Goal: Task Accomplishment & Management: Manage account settings

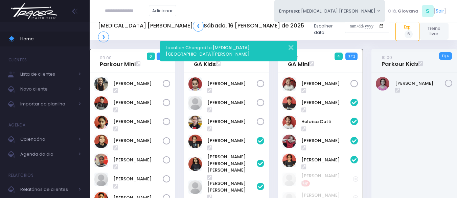
scroll to position [49, 0]
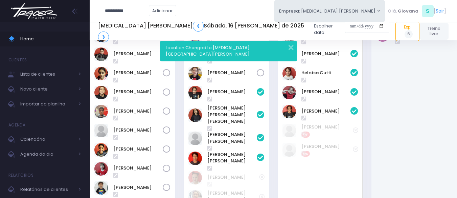
type input "**********"
click input "submit" at bounding box center [0, 0] width 0 height 0
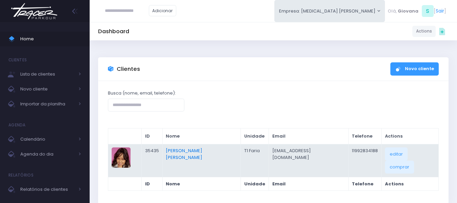
click at [192, 150] on link "[PERSON_NAME] [PERSON_NAME]" at bounding box center [184, 153] width 37 height 13
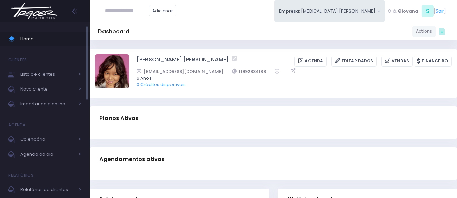
click at [46, 39] on span "Home" at bounding box center [50, 39] width 61 height 9
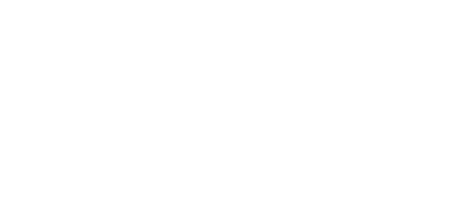
scroll to position [49, 0]
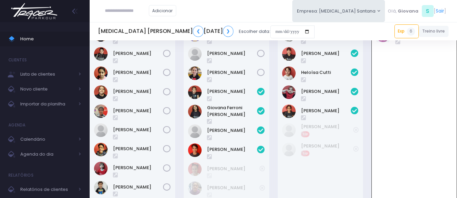
click at [271, 87] on div "09:00 GA Kids 4 5 / 12" at bounding box center [226, 115] width 94 height 231
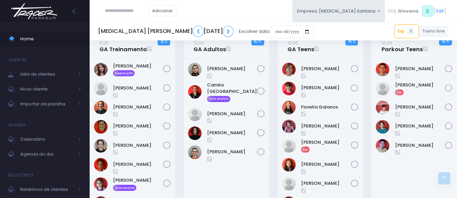
scroll to position [482, 0]
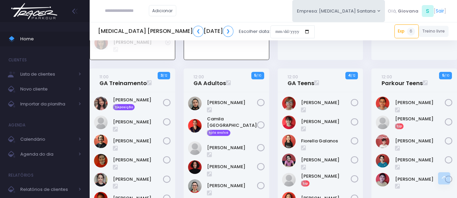
click at [122, 8] on input "text" at bounding box center [127, 10] width 44 height 13
paste input "**********"
click at [124, 14] on input "**********" at bounding box center [127, 10] width 44 height 13
type input "*********"
click input "submit" at bounding box center [0, 0] width 0 height 0
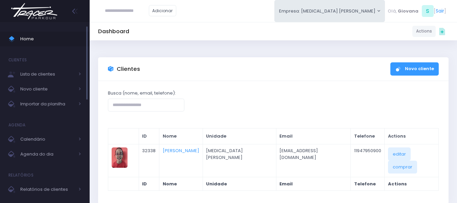
click at [41, 41] on span "Home" at bounding box center [50, 39] width 61 height 9
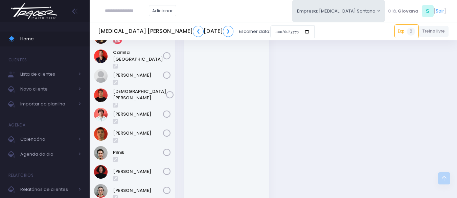
scroll to position [996, 0]
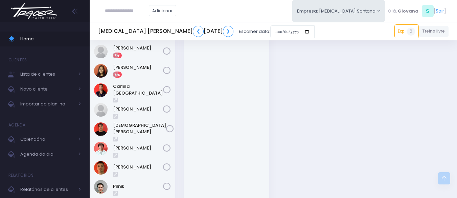
click at [131, 17] on input "text" at bounding box center [127, 10] width 44 height 13
click at [131, 13] on input "text" at bounding box center [127, 10] width 44 height 13
paste input "**********"
type input "**********"
click input "submit" at bounding box center [0, 0] width 0 height 0
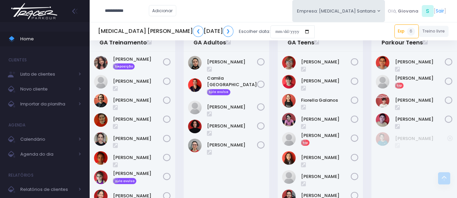
scroll to position [489, 0]
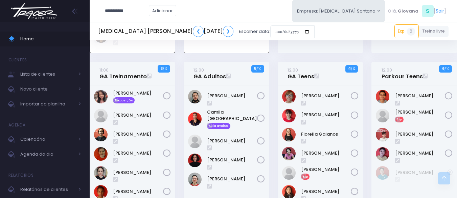
click at [273, 112] on div "12:00 GA Adultos 5 / 10" at bounding box center [226, 177] width 94 height 231
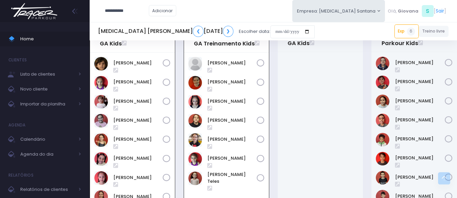
scroll to position [218, 0]
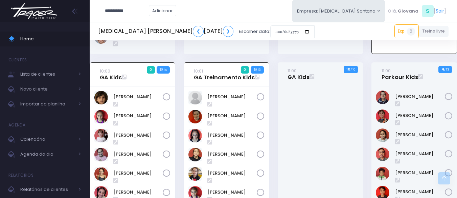
click at [273, 112] on div "10:01 GA Treinamento Kids 0 6 / 13" at bounding box center [226, 197] width 94 height 270
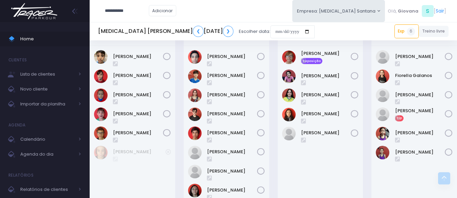
scroll to position [692, 0]
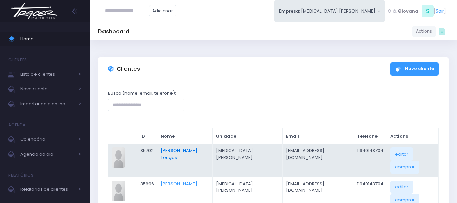
click at [195, 153] on link "[PERSON_NAME] Touças" at bounding box center [179, 153] width 37 height 13
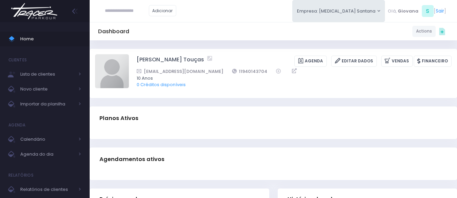
scroll to position [68, 0]
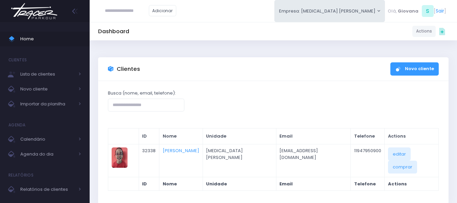
scroll to position [36, 0]
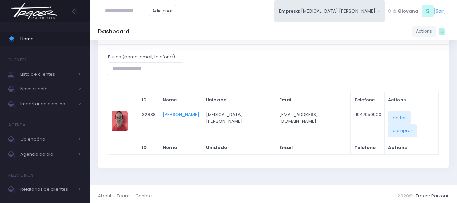
click at [145, 10] on input "text" at bounding box center [127, 10] width 44 height 13
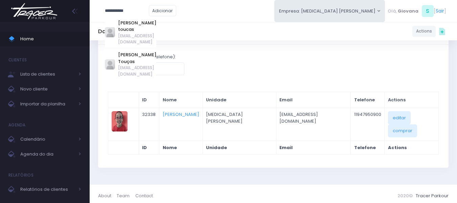
type input "**********"
click input "submit" at bounding box center [0, 0] width 0 height 0
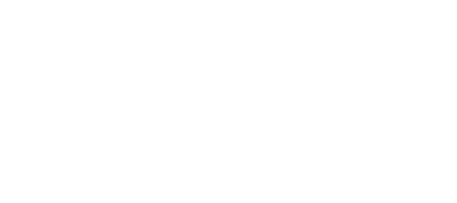
click at [0, 0] on html at bounding box center [0, 0] width 0 height 0
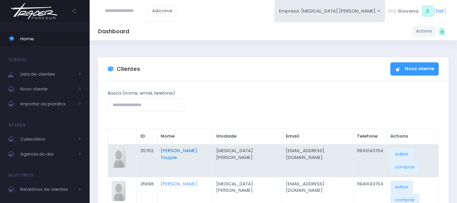
click at [197, 151] on link "[PERSON_NAME] Touças" at bounding box center [179, 153] width 37 height 13
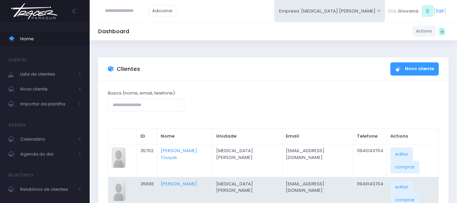
click at [202, 183] on td "Isadora Rodrigues Toucas" at bounding box center [184, 193] width 55 height 33
click at [197, 180] on link "Isadora Rodrigues Toucas" at bounding box center [179, 183] width 37 height 6
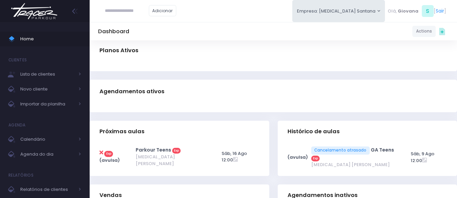
scroll to position [135, 0]
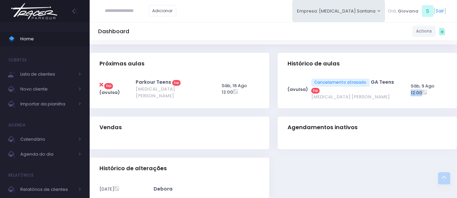
drag, startPoint x: 407, startPoint y: 91, endPoint x: 440, endPoint y: 90, distance: 33.2
click at [259, 90] on td "Sáb, 9 Ago 12:00" at bounding box center [239, 88] width 41 height 27
click at [434, 113] on div "Histórico de aulas (avulsa) GA Teens" at bounding box center [367, 85] width 188 height 64
drag, startPoint x: 159, startPoint y: 105, endPoint x: 254, endPoint y: 102, distance: 94.4
click at [254, 102] on div "Exp (avulsa)" at bounding box center [180, 90] width 180 height 35
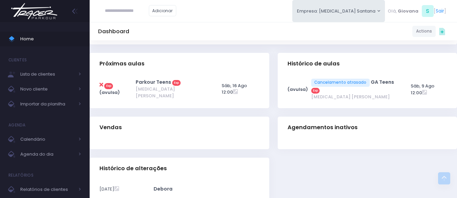
click at [254, 102] on div "Exp (avulsa)" at bounding box center [180, 90] width 180 height 35
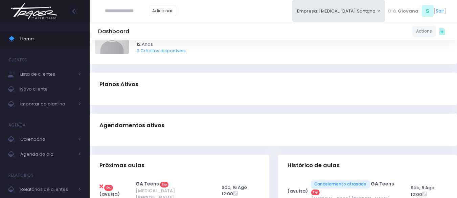
scroll to position [135, 0]
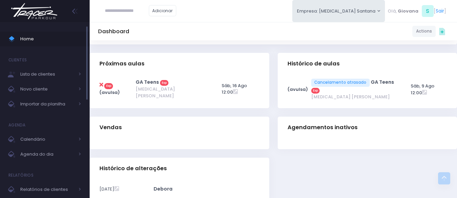
click at [68, 38] on span "Home" at bounding box center [50, 39] width 61 height 9
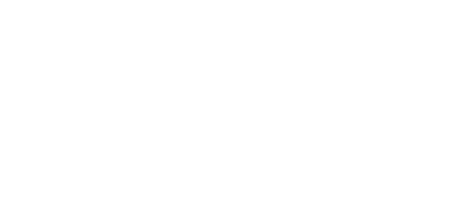
scroll to position [281, 0]
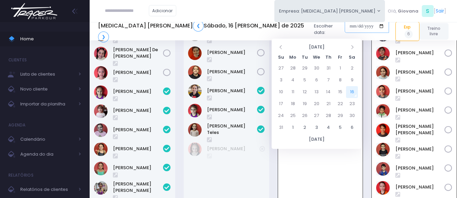
click at [345, 30] on input "date" at bounding box center [367, 26] width 44 height 13
click at [302, 92] on td "12" at bounding box center [305, 92] width 12 height 12
type input "**********"
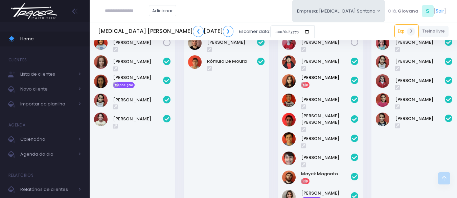
scroll to position [609, 0]
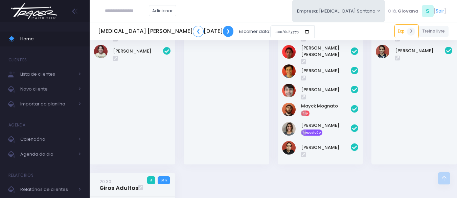
click at [223, 33] on link "❯" at bounding box center [228, 31] width 11 height 11
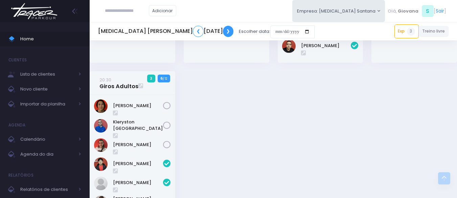
scroll to position [775, 0]
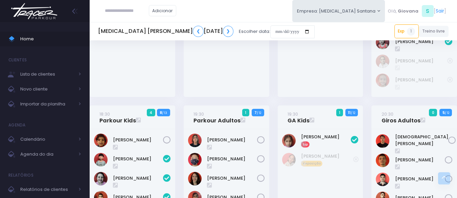
scroll to position [440, 0]
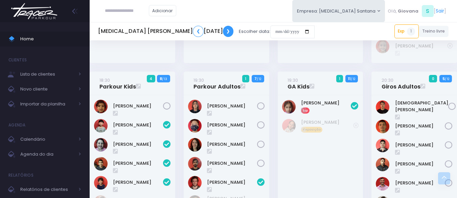
click at [229, 27] on link "❯" at bounding box center [228, 31] width 11 height 11
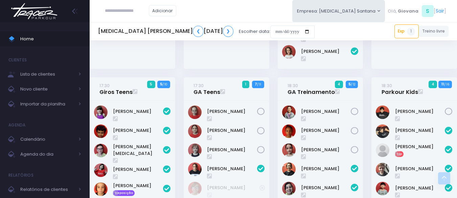
scroll to position [237, 0]
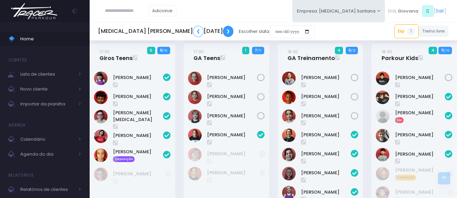
click at [227, 32] on link "❯" at bounding box center [228, 31] width 11 height 11
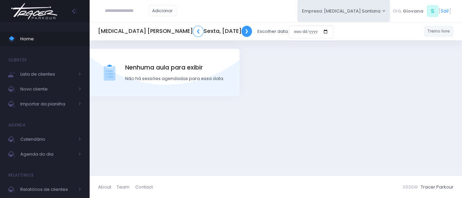
click at [242, 29] on link "❯" at bounding box center [247, 31] width 11 height 11
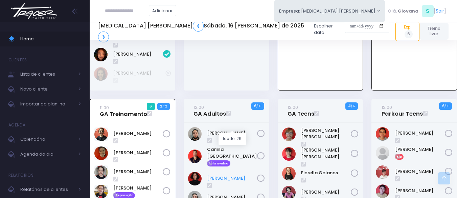
scroll to position [527, 0]
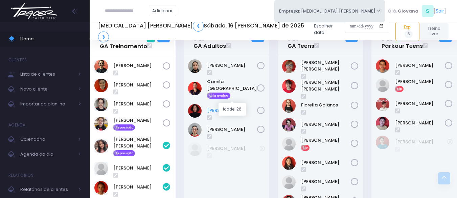
click at [231, 107] on link "Lays Pacheco" at bounding box center [232, 110] width 50 height 7
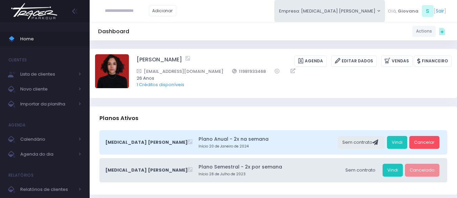
scroll to position [203, 0]
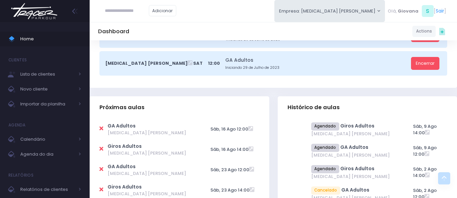
click at [100, 130] on icon at bounding box center [101, 128] width 4 height 5
type input "**********"
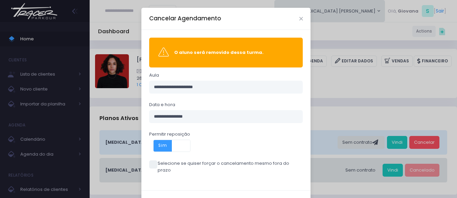
click at [151, 165] on span at bounding box center [153, 164] width 8 height 8
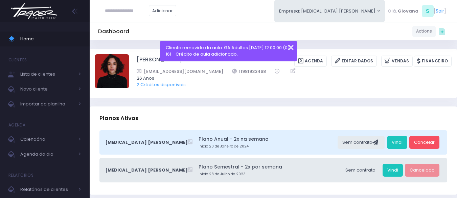
click at [292, 48] on button "button" at bounding box center [287, 47] width 14 height 8
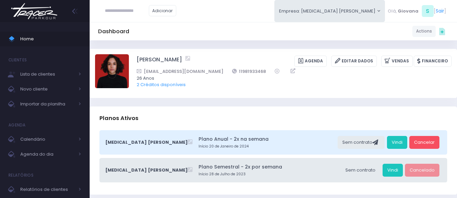
click at [53, 34] on link "Home" at bounding box center [45, 38] width 90 height 15
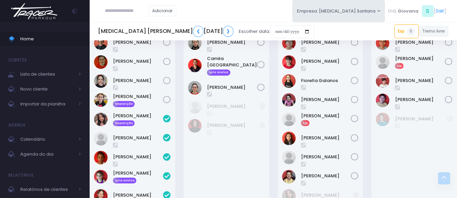
scroll to position [507, 0]
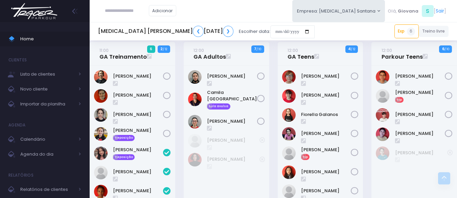
click at [276, 94] on div "12:00 GA Teens 4 / 12" at bounding box center [320, 158] width 94 height 232
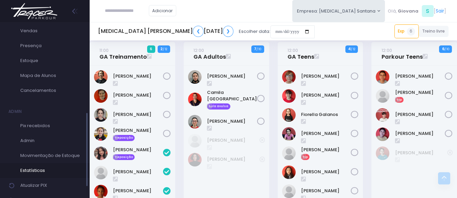
scroll to position [232, 0]
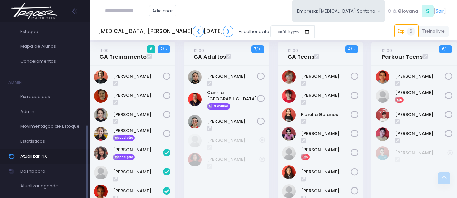
click at [60, 152] on span "Atualizar PIX" at bounding box center [50, 156] width 61 height 9
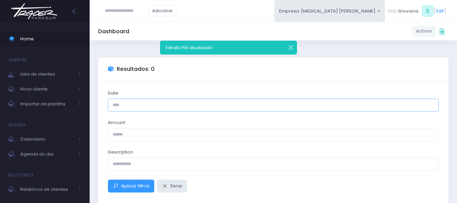
click at [247, 107] on input "Date" at bounding box center [273, 104] width 331 height 13
click at [243, 82] on div "Date Amount Description Aplicar filtros Zerar Total: 0 Date Amount Description …" at bounding box center [273, 162] width 351 height 163
click at [35, 42] on span "Home" at bounding box center [50, 39] width 61 height 9
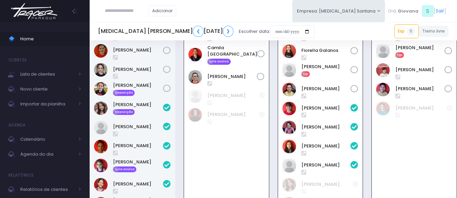
scroll to position [552, 0]
click at [26, 38] on span "Home" at bounding box center [50, 39] width 61 height 9
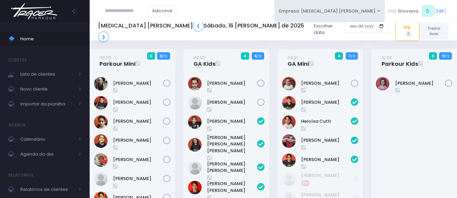
scroll to position [552, 0]
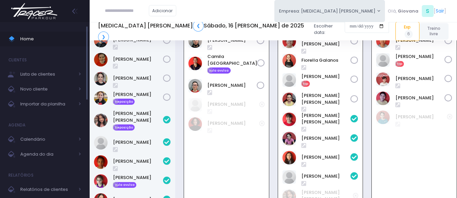
click at [27, 36] on span "Home" at bounding box center [50, 39] width 61 height 9
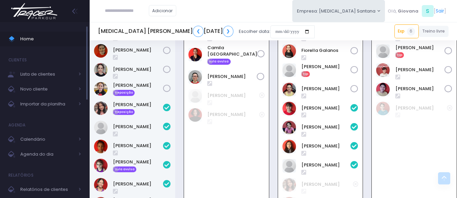
click at [33, 36] on span "Home" at bounding box center [50, 39] width 61 height 9
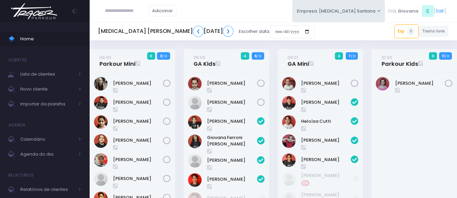
scroll to position [552, 0]
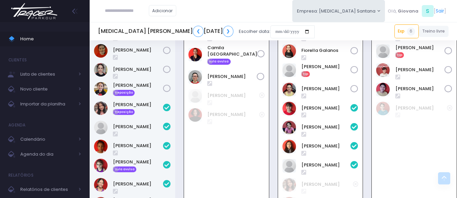
click at [180, 56] on div "12:00 GA Adultos 0 7 / 10" at bounding box center [226, 113] width 94 height 232
click at [181, 71] on div "12:00 GA Adultos 0 7 / 10" at bounding box center [226, 113] width 94 height 232
click at [49, 33] on link "Home" at bounding box center [45, 38] width 90 height 15
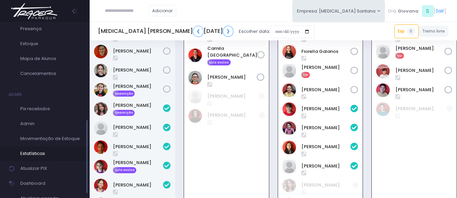
scroll to position [232, 0]
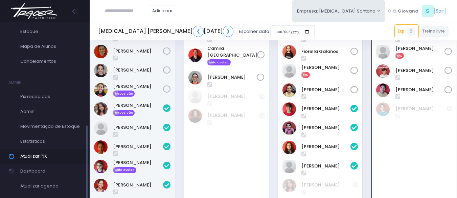
click at [58, 158] on span "Atualizar PIX" at bounding box center [50, 156] width 61 height 9
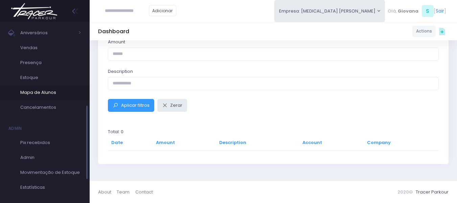
scroll to position [232, 0]
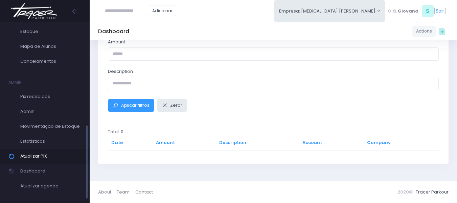
click at [60, 154] on span "Atualizar PIX" at bounding box center [50, 156] width 61 height 9
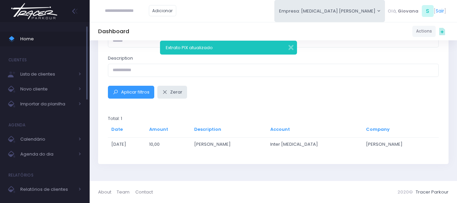
click at [35, 39] on span "Home" at bounding box center [50, 39] width 61 height 9
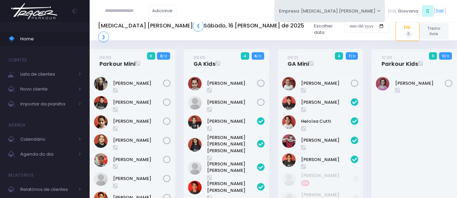
scroll to position [552, 0]
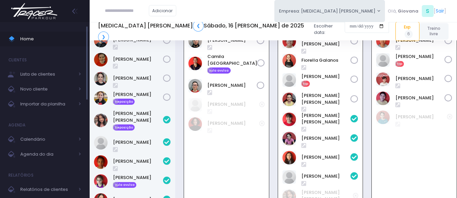
click at [35, 38] on span "Home" at bounding box center [50, 39] width 61 height 9
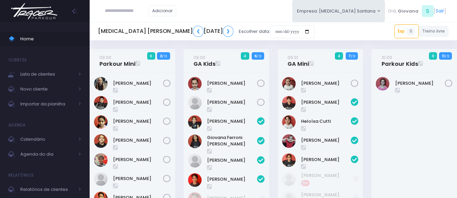
scroll to position [552, 0]
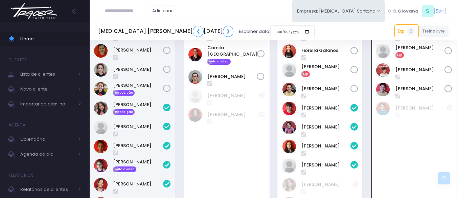
click at [275, 98] on div "12:00 GA Teens 4 4 / 12" at bounding box center [320, 113] width 94 height 232
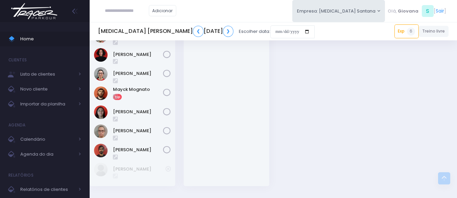
scroll to position [958, 0]
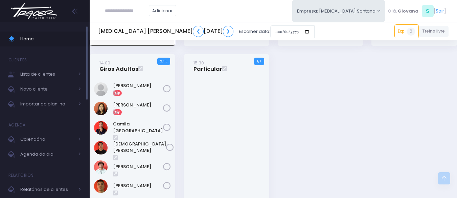
click at [18, 40] on span at bounding box center [14, 39] width 12 height 9
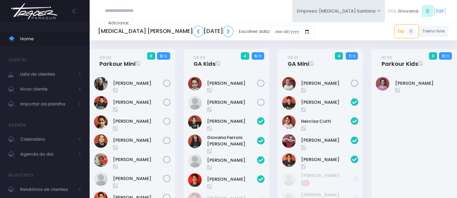
scroll to position [552, 0]
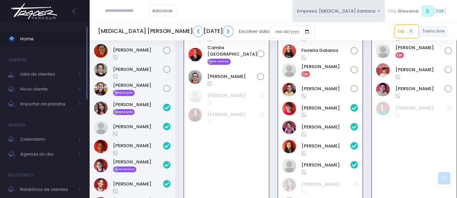
click at [31, 43] on span "Home" at bounding box center [50, 39] width 61 height 9
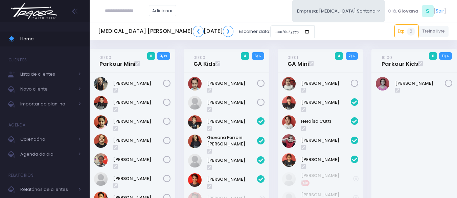
scroll to position [552, 0]
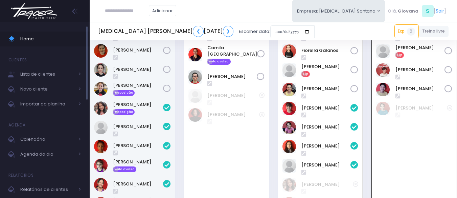
click at [33, 38] on span "Home" at bounding box center [50, 39] width 61 height 9
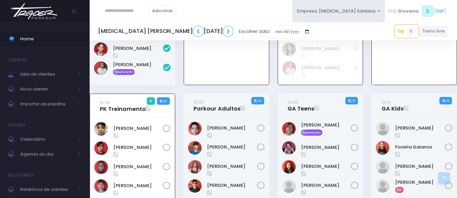
scroll to position [755, 0]
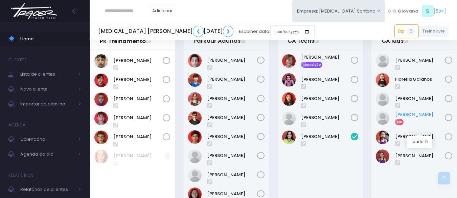
click at [424, 118] on link "Mariane Nogueira" at bounding box center [420, 114] width 50 height 7
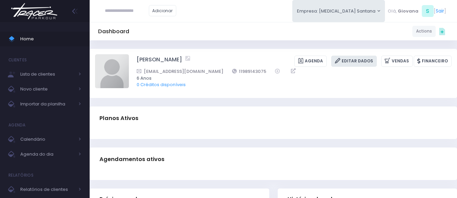
click at [357, 60] on link "Editar Dados" at bounding box center [354, 60] width 46 height 11
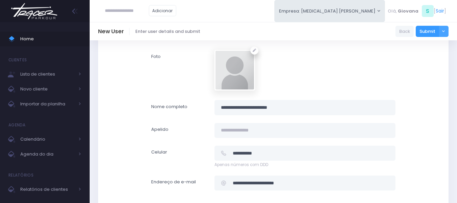
scroll to position [101, 0]
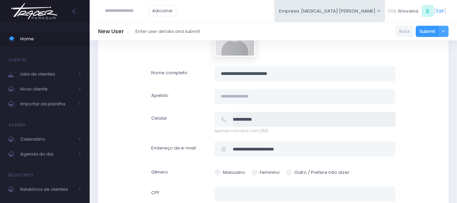
click at [308, 121] on input "**********" at bounding box center [314, 119] width 163 height 15
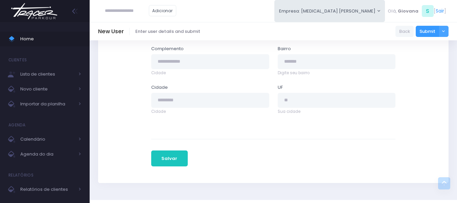
scroll to position [405, 0]
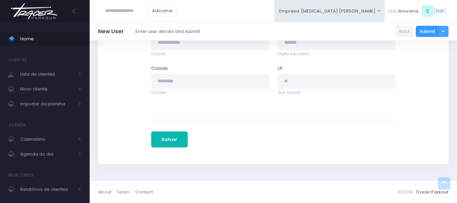
type input "**********"
click at [173, 136] on button "Salvar" at bounding box center [169, 139] width 37 height 16
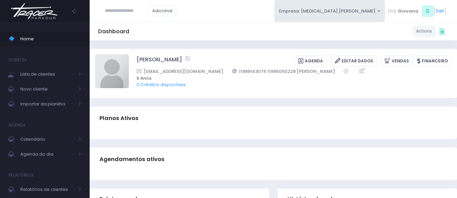
drag, startPoint x: 303, startPoint y: 72, endPoint x: 219, endPoint y: 71, distance: 83.9
click at [219, 71] on div "mayaaranog.rad@gmail.com 11989143075 11995050228 marlene" at bounding box center [290, 71] width 306 height 7
copy link "11989143075 11995050228 marlene"
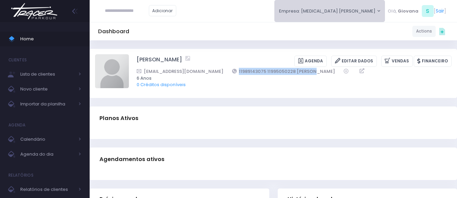
click at [373, 9] on button "Empresa: [MEDICAL_DATA] Santana" at bounding box center [329, 11] width 111 height 22
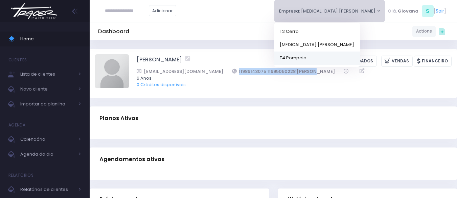
click at [356, 55] on link "T4 Pompeia" at bounding box center [317, 57] width 86 height 13
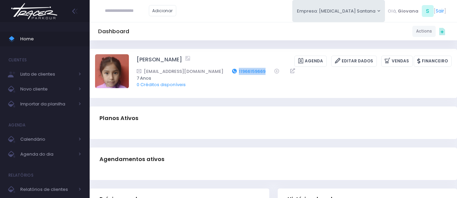
drag, startPoint x: 253, startPoint y: 68, endPoint x: 216, endPoint y: 73, distance: 37.1
click at [216, 73] on div "[EMAIL_ADDRESS][DOMAIN_NAME] 11966159669" at bounding box center [290, 71] width 306 height 7
copy link "11966159669"
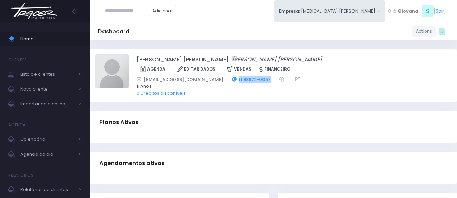
drag, startPoint x: 249, startPoint y: 70, endPoint x: 209, endPoint y: 68, distance: 39.7
click at [209, 76] on div "carina.pio@hotmail.com 11 98672-0057" at bounding box center [290, 79] width 306 height 7
copy link "11 98672-0057"
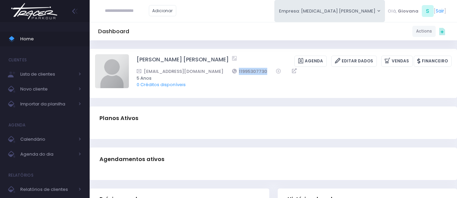
drag, startPoint x: 248, startPoint y: 71, endPoint x: 210, endPoint y: 68, distance: 37.7
click at [210, 68] on div "brunorocco@hotmail.com 11995307730" at bounding box center [290, 71] width 306 height 7
copy link "11995307730"
drag, startPoint x: 254, startPoint y: 70, endPoint x: 212, endPoint y: 69, distance: 42.0
click at [212, 69] on div "talitarodrigues09@gmail.com 11940143704" at bounding box center [290, 71] width 306 height 7
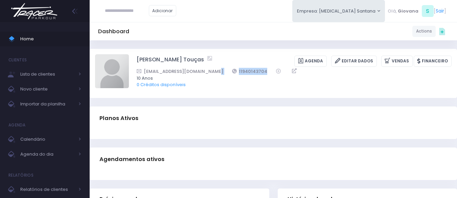
copy div "11940143704"
drag, startPoint x: 255, startPoint y: 71, endPoint x: 220, endPoint y: 73, distance: 35.3
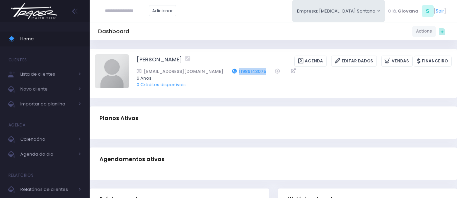
click at [220, 73] on div "mayaaranog.rad@gmail.com 11989143075" at bounding box center [290, 71] width 306 height 7
copy link "11989143075"
click at [356, 63] on link "Editar Dados" at bounding box center [354, 60] width 46 height 11
drag, startPoint x: 239, startPoint y: 69, endPoint x: 209, endPoint y: 74, distance: 30.9
click at [209, 74] on div "apolimas@gmail.com 11999354991 41 Anos 0 Créditos disponíveis" at bounding box center [294, 78] width 315 height 20
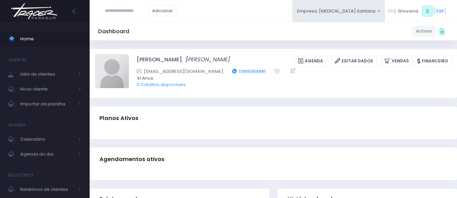
drag, startPoint x: 223, startPoint y: 83, endPoint x: 231, endPoint y: 72, distance: 13.6
click at [225, 83] on span "0 Créditos disponíveis" at bounding box center [290, 84] width 306 height 7
drag, startPoint x: 236, startPoint y: 70, endPoint x: 205, endPoint y: 72, distance: 31.5
click at [205, 72] on div "apolimas@gmail.com 11999354991" at bounding box center [290, 71] width 306 height 7
copy link "11999354991"
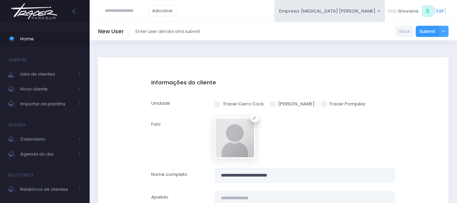
scroll to position [68, 0]
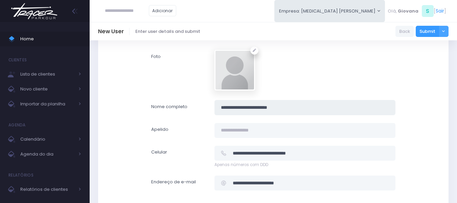
drag, startPoint x: 299, startPoint y: 105, endPoint x: 211, endPoint y: 109, distance: 88.1
click at [211, 109] on div "**********" at bounding box center [304, 107] width 189 height 15
click at [323, 150] on input "**********" at bounding box center [314, 152] width 163 height 15
drag, startPoint x: 261, startPoint y: 152, endPoint x: 216, endPoint y: 154, distance: 44.7
click at [216, 154] on div "**********" at bounding box center [304, 152] width 181 height 15
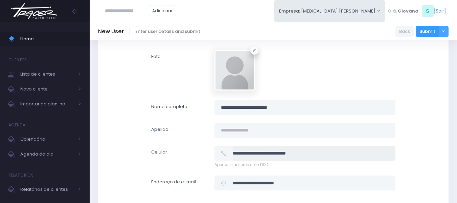
scroll to position [101, 0]
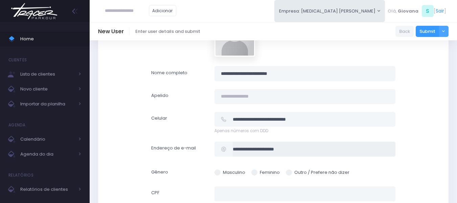
drag, startPoint x: 326, startPoint y: 153, endPoint x: 219, endPoint y: 154, distance: 107.3
click at [219, 154] on div "**********" at bounding box center [304, 148] width 181 height 15
drag, startPoint x: 261, startPoint y: 119, endPoint x: 228, endPoint y: 120, distance: 32.8
click at [228, 120] on div "**********" at bounding box center [304, 119] width 181 height 15
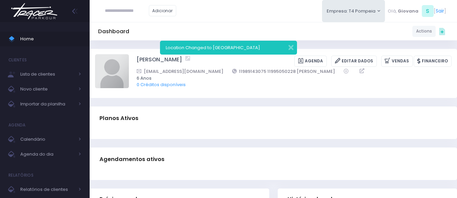
click at [33, 38] on span "Home" at bounding box center [50, 39] width 61 height 9
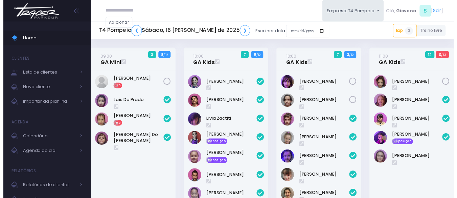
scroll to position [397, 0]
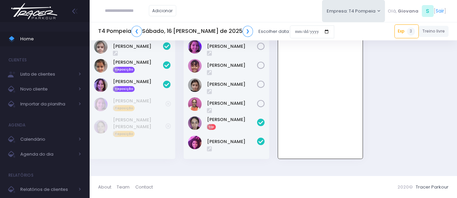
click at [276, 52] on div "13:00 GA Adultos 0 10 / 10" at bounding box center [320, 89] width 94 height 155
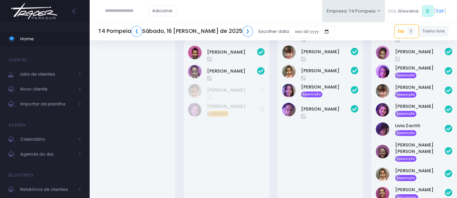
scroll to position [0, 0]
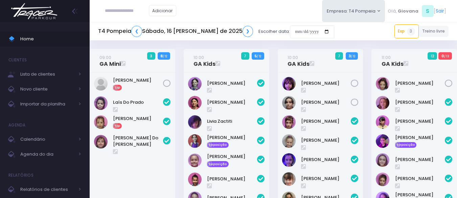
click at [292, 33] on input "date" at bounding box center [312, 31] width 44 height 13
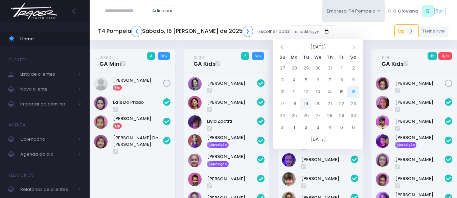
click at [308, 103] on td "19" at bounding box center [306, 104] width 12 height 12
type input "**********"
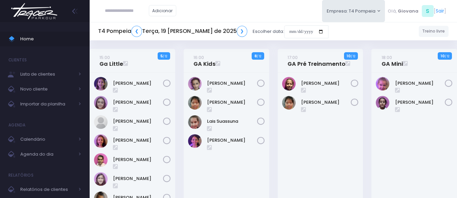
click at [278, 122] on div "[PERSON_NAME]" at bounding box center [321, 152] width 86 height 161
click at [275, 122] on div "17:00 GA Pré Treinamento 10 / 12" at bounding box center [320, 145] width 94 height 193
click at [289, 31] on input "date" at bounding box center [306, 31] width 44 height 13
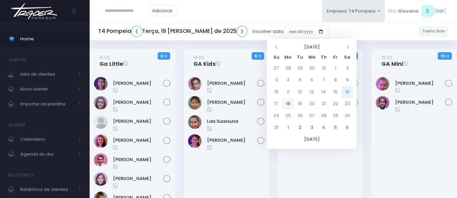
click at [292, 104] on td "18" at bounding box center [288, 104] width 12 height 12
type input "**********"
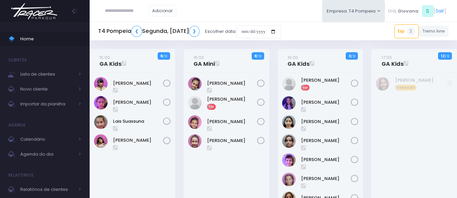
click at [272, 97] on div "16:00 GA Mini 8 / 12" at bounding box center [226, 155] width 94 height 212
click at [55, 102] on span "Importar da planilha" at bounding box center [47, 103] width 54 height 9
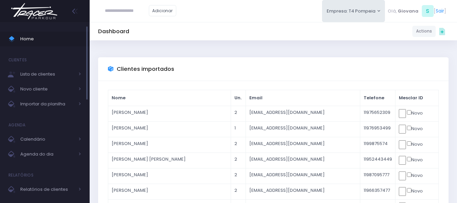
click at [54, 36] on span "Home" at bounding box center [50, 39] width 61 height 9
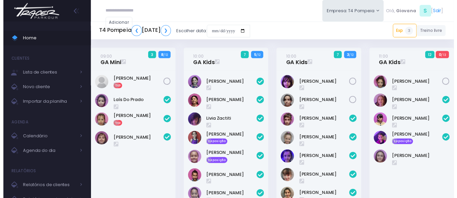
scroll to position [397, 0]
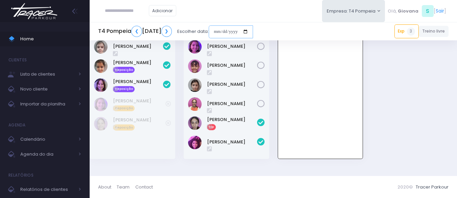
click at [253, 26] on input "date" at bounding box center [231, 31] width 44 height 13
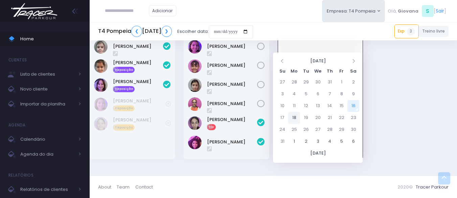
click at [295, 112] on td "18" at bounding box center [294, 118] width 12 height 12
type input "**********"
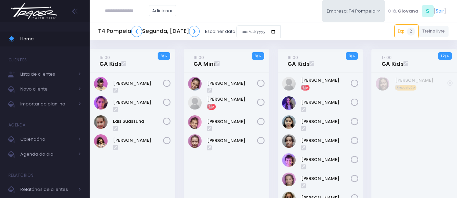
click at [269, 64] on div "16:00 GA Mini 8 / 12" at bounding box center [227, 61] width 86 height 24
click at [295, 64] on link "16:00 GA Kids" at bounding box center [299, 61] width 22 height 14
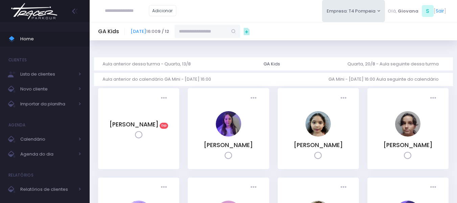
click at [227, 30] on input "text" at bounding box center [201, 31] width 53 height 13
paste input "**********"
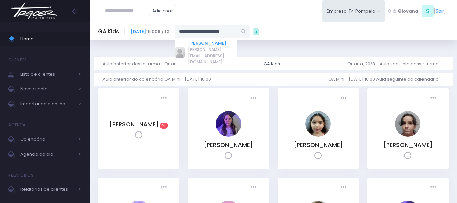
click at [235, 43] on link "[PERSON_NAME]" at bounding box center [212, 43] width 49 height 7
type input "**********"
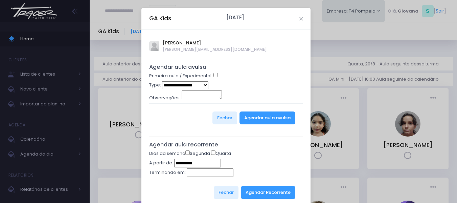
select select "*"
click at [263, 117] on button "Agendar aula avulsa" at bounding box center [268, 117] width 56 height 13
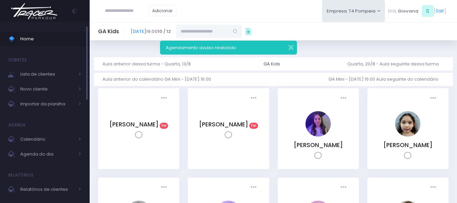
click at [36, 39] on span "Home" at bounding box center [50, 39] width 61 height 9
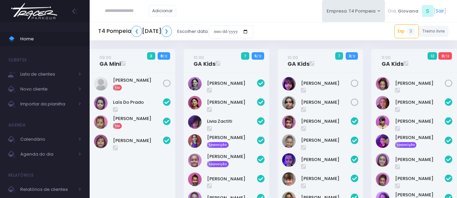
scroll to position [397, 0]
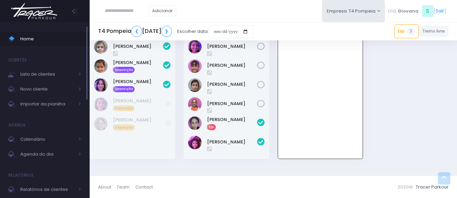
click at [47, 34] on link "Home" at bounding box center [45, 38] width 90 height 15
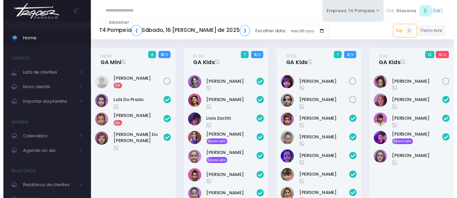
scroll to position [397, 0]
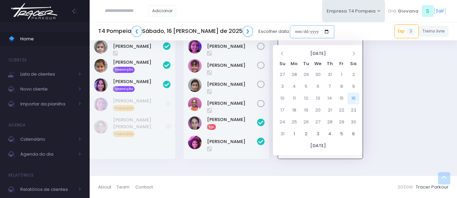
click at [295, 26] on input "date" at bounding box center [312, 31] width 44 height 13
click at [332, 105] on td "21" at bounding box center [330, 110] width 12 height 12
type input "**********"
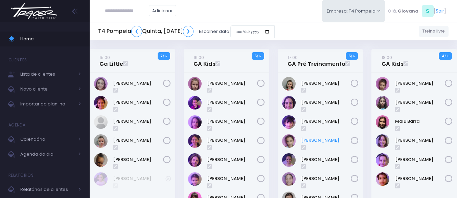
scroll to position [34, 0]
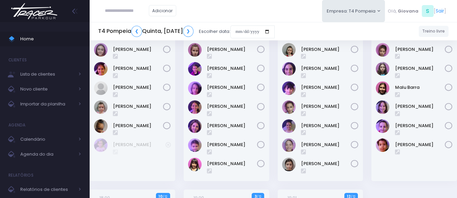
click at [364, 137] on div "17:00 GA Pré Treinamento 5 / 12" at bounding box center [320, 102] width 94 height 174
click at [46, 34] on link "Home" at bounding box center [45, 38] width 90 height 15
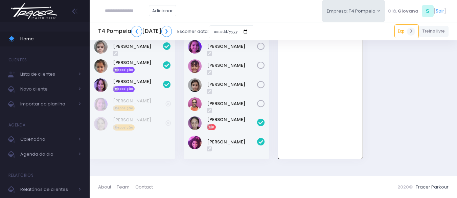
scroll to position [397, 0]
click at [61, 100] on span "Importar da planilha" at bounding box center [47, 103] width 54 height 9
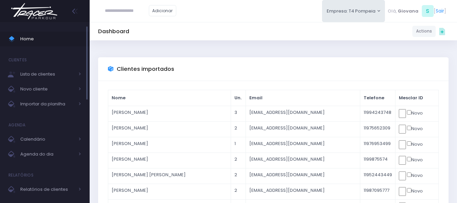
click at [60, 40] on span "Home" at bounding box center [50, 39] width 61 height 9
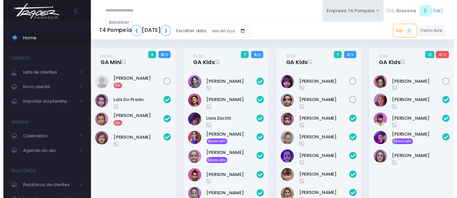
scroll to position [397, 0]
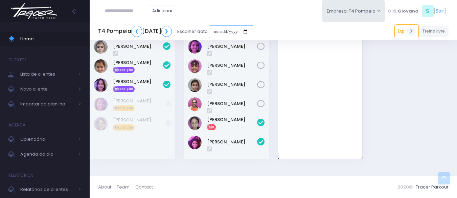
click at [253, 31] on input "date" at bounding box center [231, 31] width 44 height 13
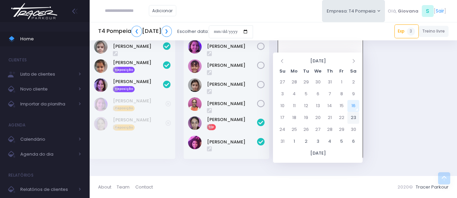
click at [355, 112] on td "23" at bounding box center [353, 118] width 12 height 12
type input "**********"
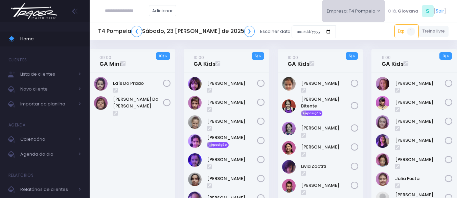
click at [343, 13] on button "Empresa: T4 Pompeia" at bounding box center [353, 11] width 63 height 22
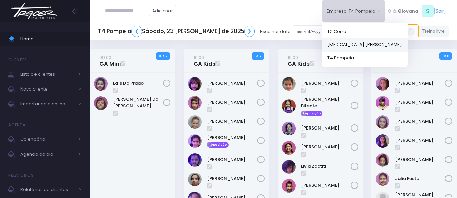
click at [344, 42] on link "[MEDICAL_DATA] [PERSON_NAME]" at bounding box center [365, 44] width 86 height 13
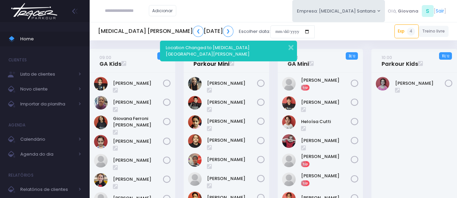
click at [208, 65] on link "09:00 Parkour Mini" at bounding box center [212, 61] width 36 height 14
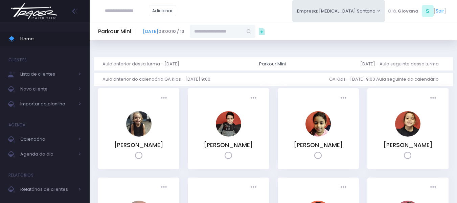
click at [243, 30] on input "text" at bounding box center [216, 31] width 53 height 13
paste input "**********"
click at [243, 46] on link "Davi Silvério Lourençato" at bounding box center [222, 43] width 39 height 7
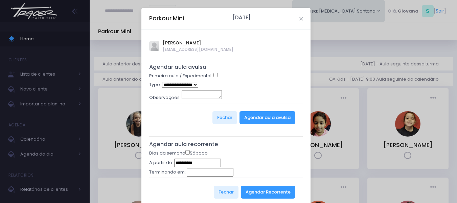
type input "**********"
select select "*"
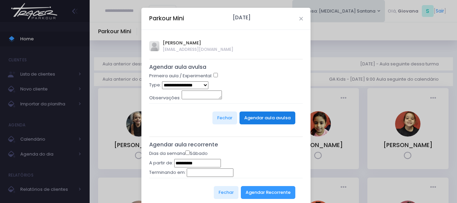
click at [265, 120] on button "Agendar aula avulsa" at bounding box center [268, 117] width 56 height 13
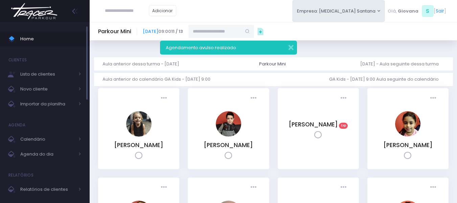
click at [21, 38] on span "Home" at bounding box center [50, 39] width 61 height 9
click at [182, 106] on div "Presença: Agendado Presente Falta AB" at bounding box center [139, 132] width 90 height 89
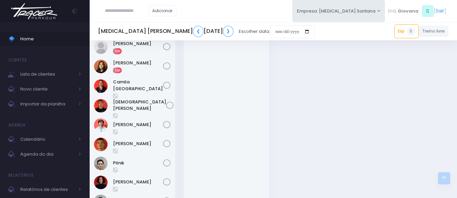
scroll to position [966, 0]
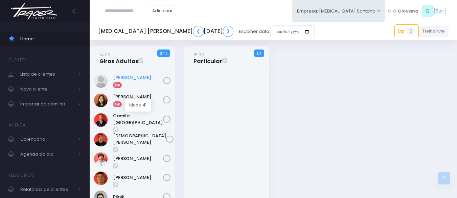
click at [142, 81] on link "[PERSON_NAME]" at bounding box center [138, 77] width 50 height 7
click at [178, 98] on div "14:00 Giros Adultos 2 / 15 Exp" at bounding box center [133, 200] width 94 height 309
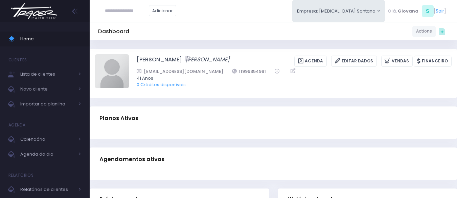
click at [234, 90] on div "[PERSON_NAME] [PERSON_NAME] [GEOGRAPHIC_DATA] Editar Dados [GEOGRAPHIC_DATA] Fi…" at bounding box center [294, 73] width 315 height 38
click at [237, 96] on div "[PERSON_NAME] [PERSON_NAME] [GEOGRAPHIC_DATA] Editar Dados [GEOGRAPHIC_DATA] Fi…" at bounding box center [273, 73] width 367 height 49
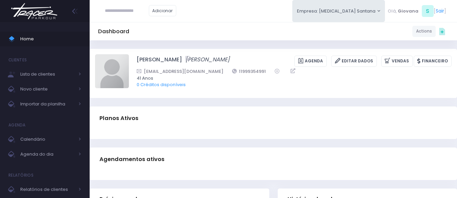
drag, startPoint x: 238, startPoint y: 72, endPoint x: 206, endPoint y: 72, distance: 32.5
click at [206, 72] on div "[EMAIL_ADDRESS][DOMAIN_NAME] 11999354991" at bounding box center [290, 71] width 306 height 7
copy link "11999354991"
